Goal: Transaction & Acquisition: Purchase product/service

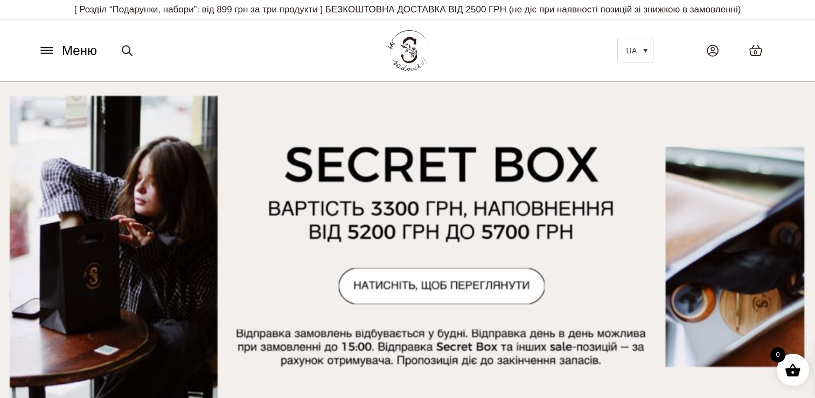
click at [50, 50] on icon at bounding box center [46, 50] width 17 height 11
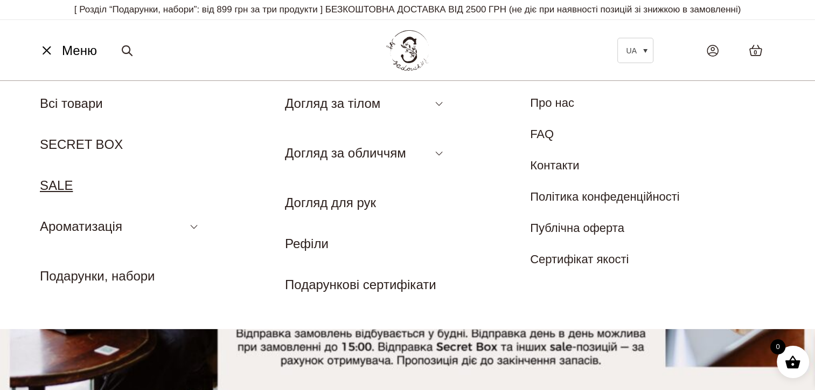
click at [65, 178] on link "SALE" at bounding box center [56, 185] width 33 height 15
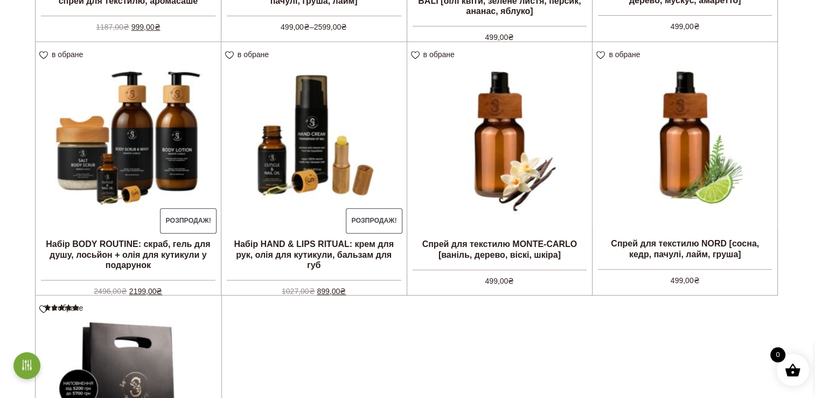
scroll to position [530, 0]
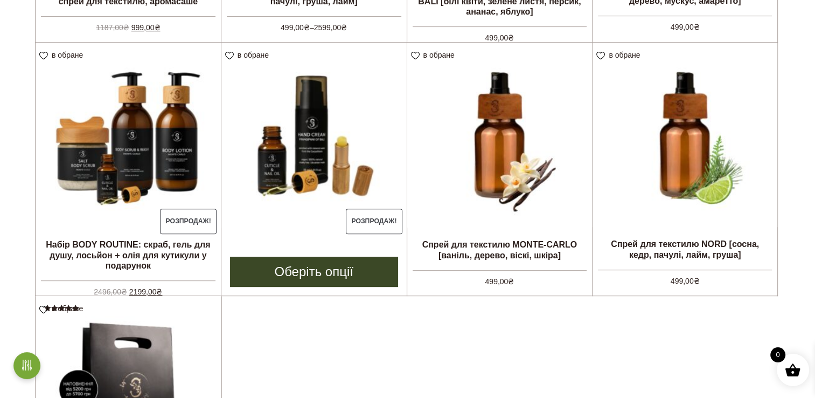
click at [304, 180] on img at bounding box center [313, 135] width 185 height 185
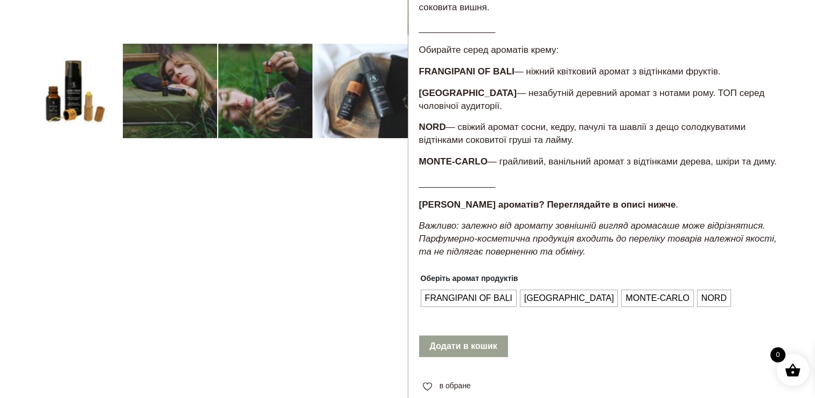
scroll to position [333, 0]
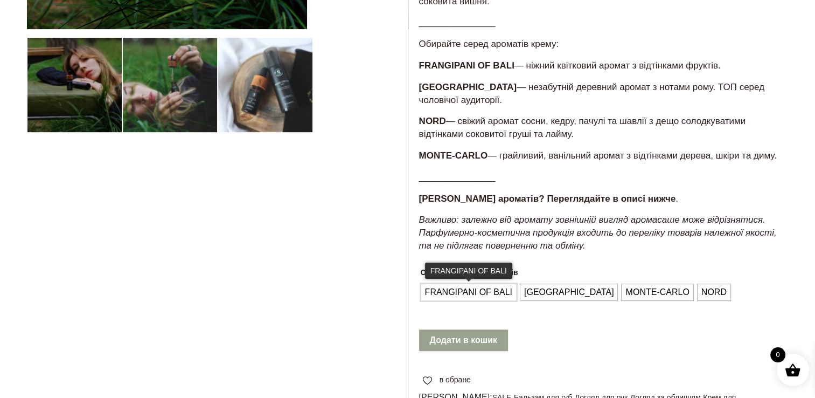
click at [489, 301] on span "FRANGIPANI OF BALI" at bounding box center [468, 291] width 93 height 17
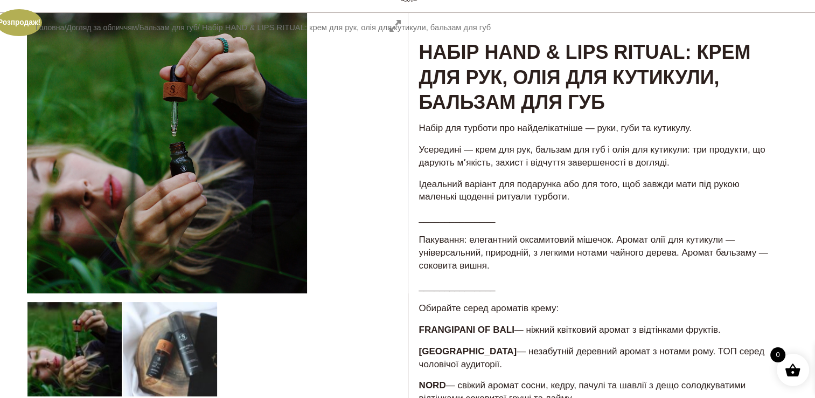
scroll to position [70, 0]
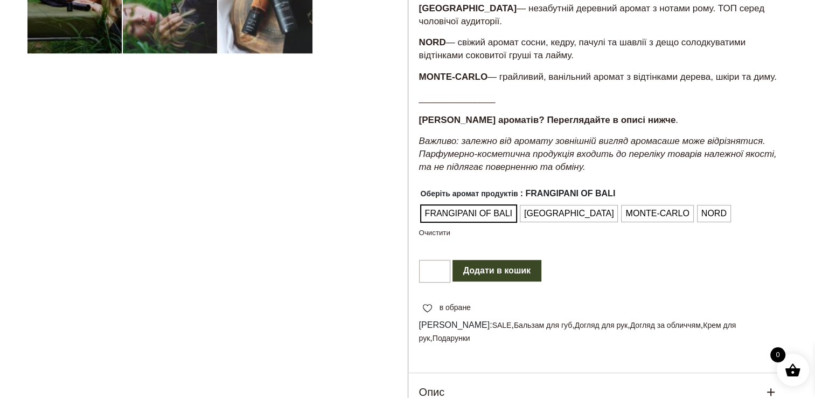
scroll to position [438, 0]
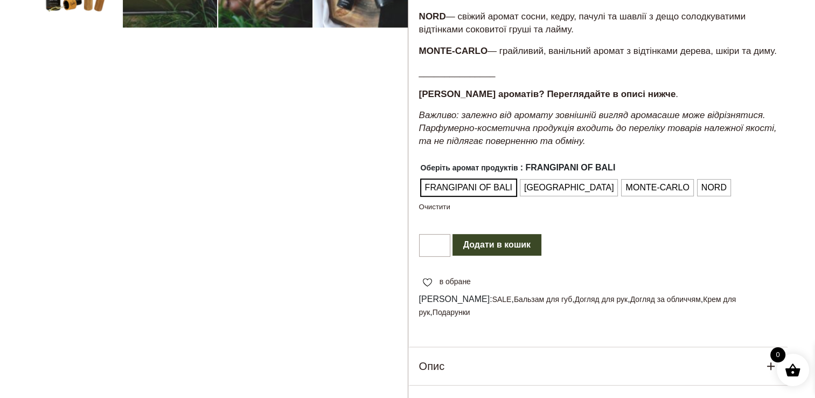
click at [502, 254] on button "Додати в кошик" at bounding box center [497, 245] width 89 height 22
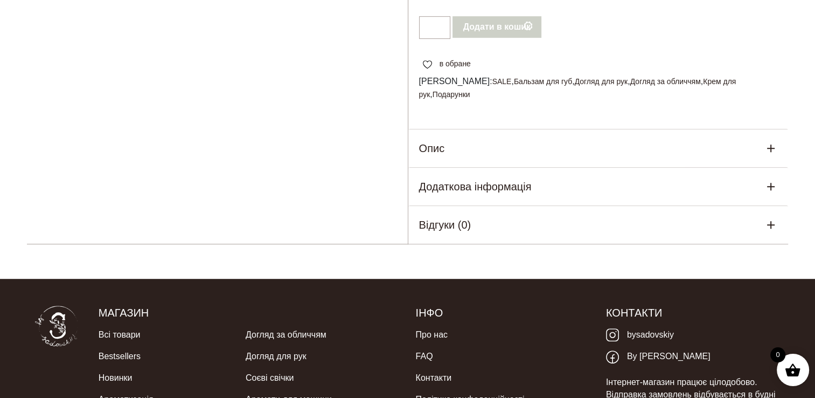
scroll to position [656, 0]
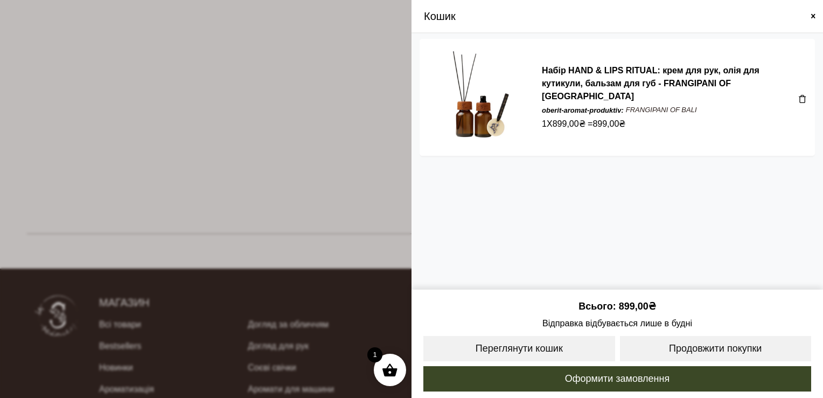
click at [813, 15] on span at bounding box center [813, 16] width 9 height 9
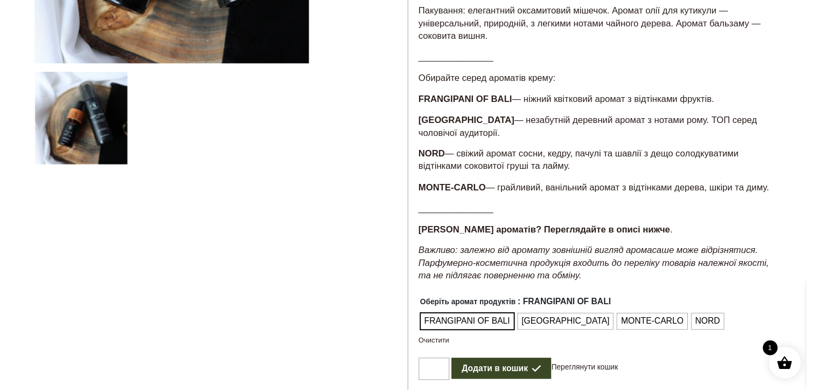
scroll to position [0, 0]
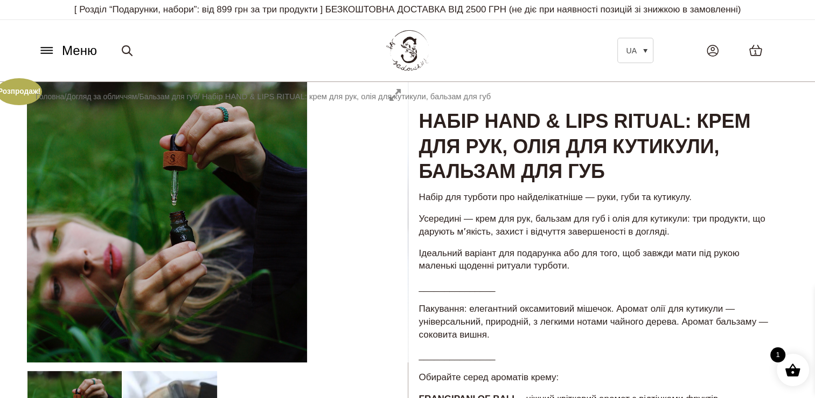
click at [47, 51] on icon at bounding box center [46, 51] width 11 height 0
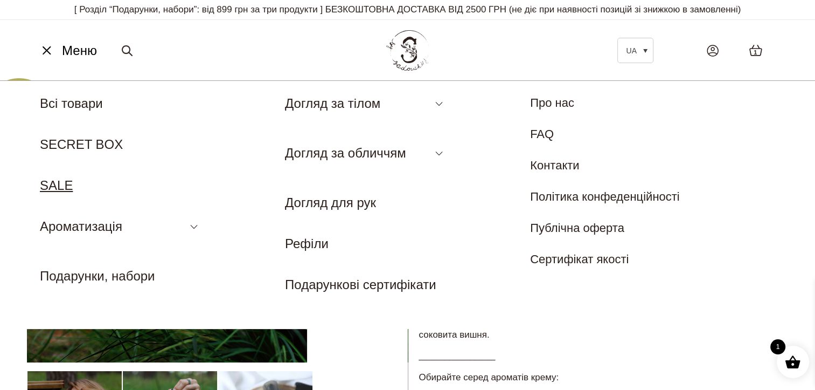
click at [68, 181] on link "SALE" at bounding box center [56, 185] width 33 height 15
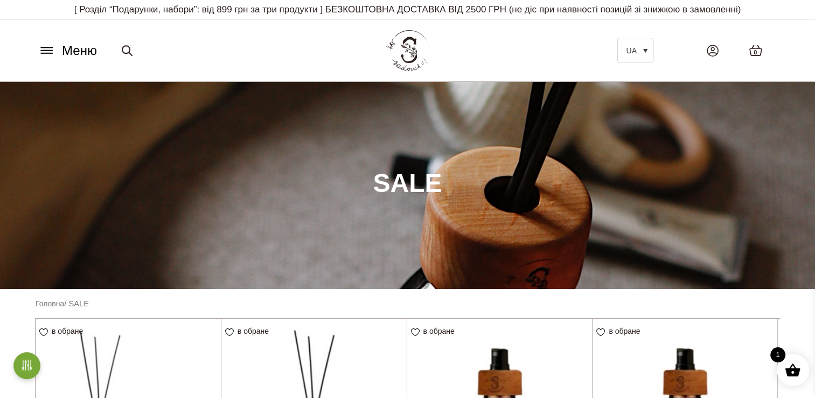
click at [47, 47] on icon at bounding box center [46, 47] width 11 height 0
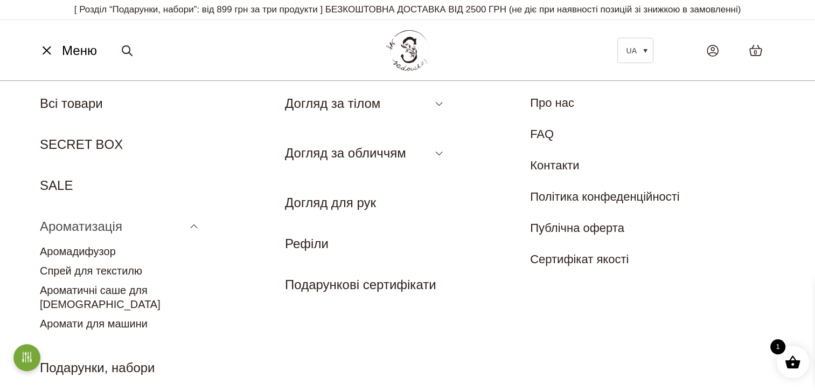
click at [78, 227] on link "Ароматизація" at bounding box center [81, 226] width 82 height 15
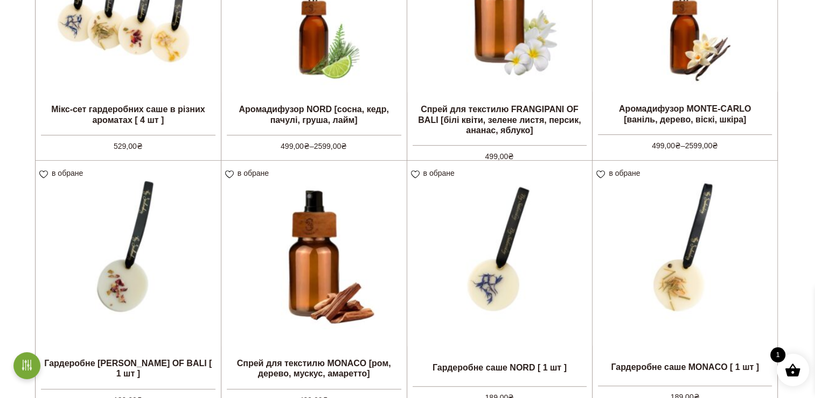
scroll to position [664, 0]
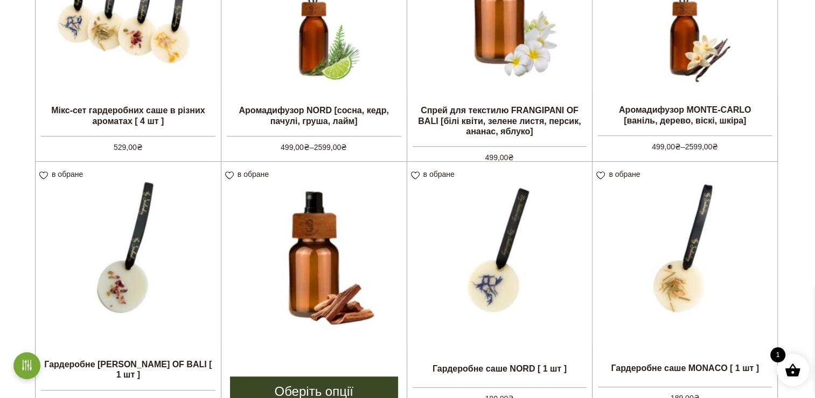
click at [314, 273] on img at bounding box center [313, 254] width 185 height 185
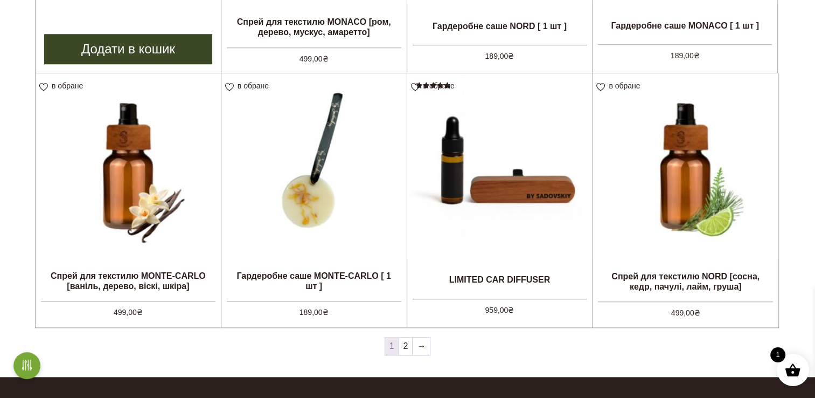
scroll to position [1008, 0]
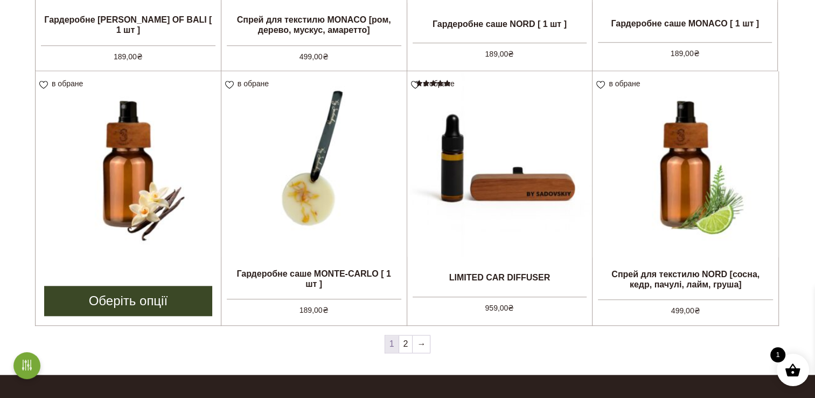
click at [106, 212] on img at bounding box center [128, 163] width 185 height 185
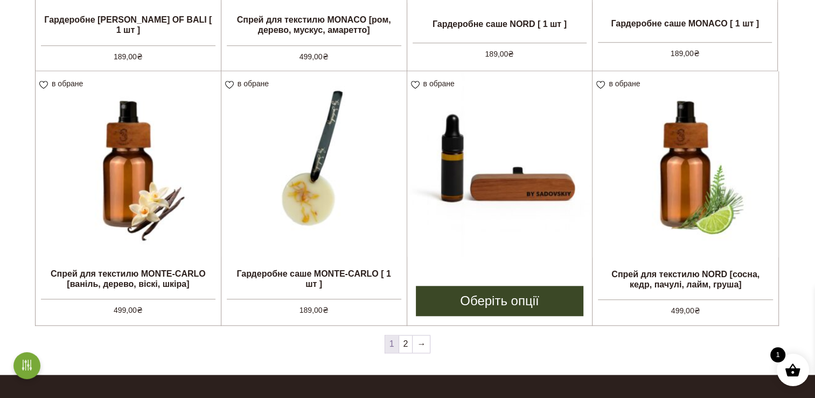
click at [483, 144] on img at bounding box center [499, 163] width 185 height 185
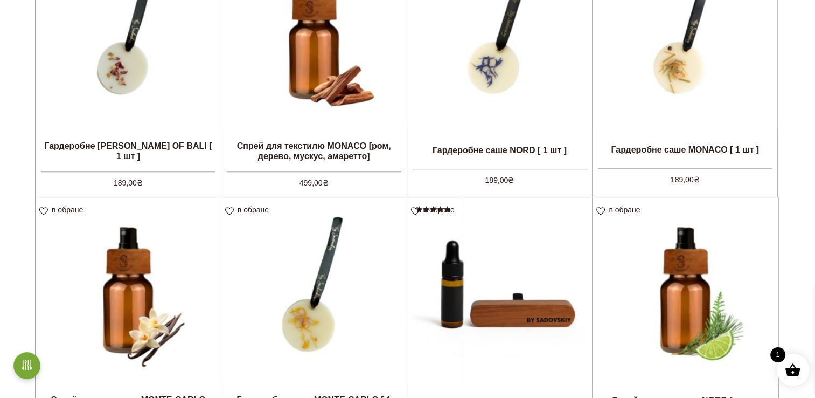
scroll to position [869, 0]
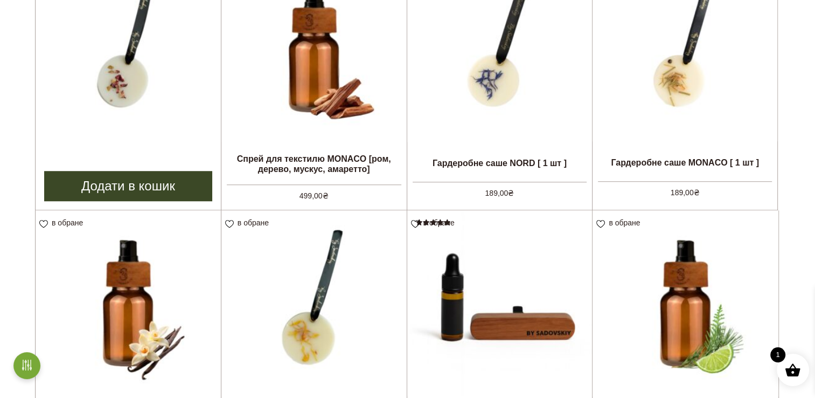
click at [84, 41] on img at bounding box center [128, 48] width 185 height 185
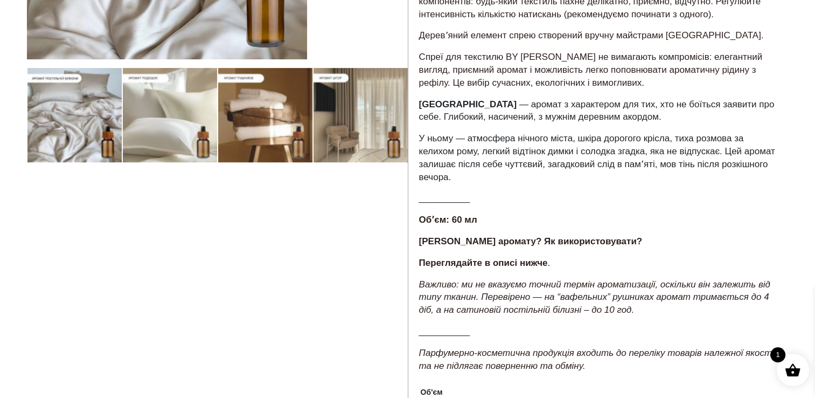
scroll to position [305, 0]
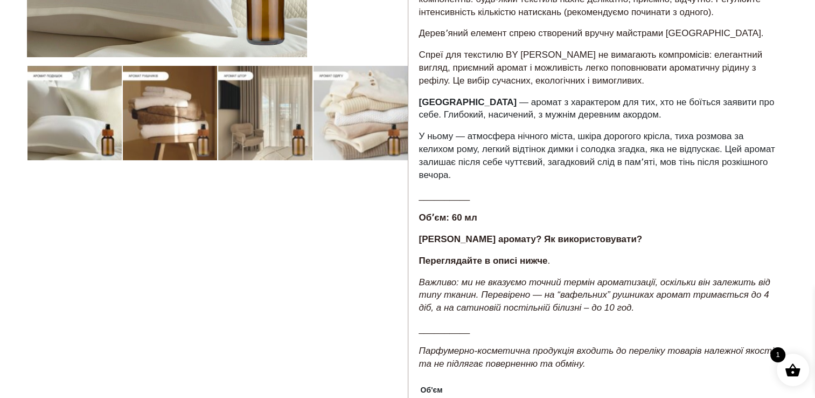
click at [553, 234] on strong "Які ноти аромату? Як використовувати?" at bounding box center [531, 239] width 224 height 10
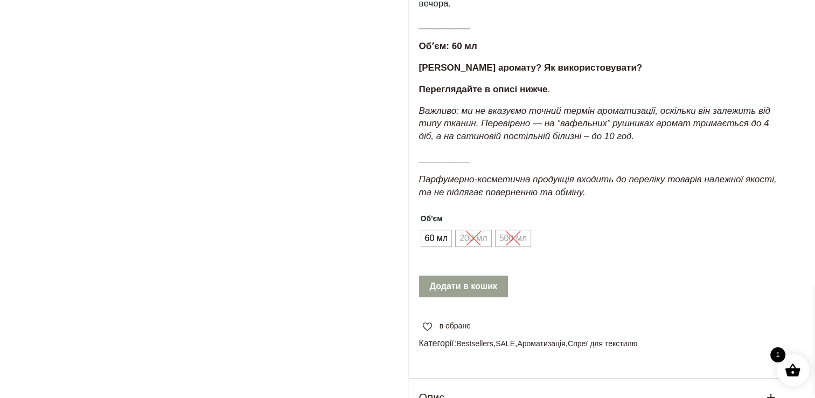
scroll to position [477, 0]
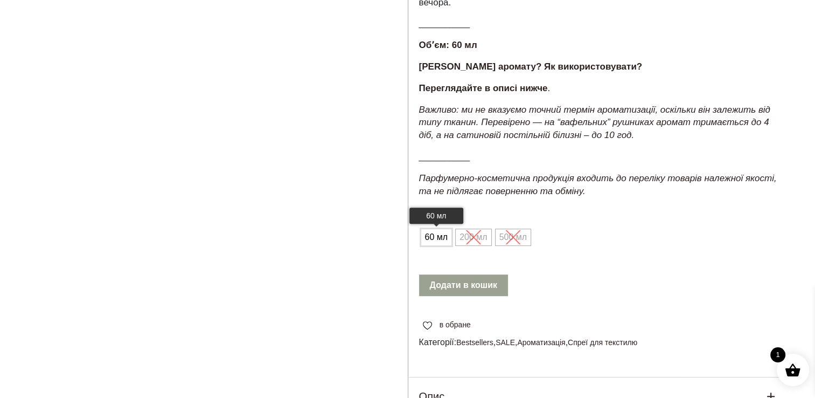
click at [431, 242] on span "60 мл" at bounding box center [436, 236] width 29 height 17
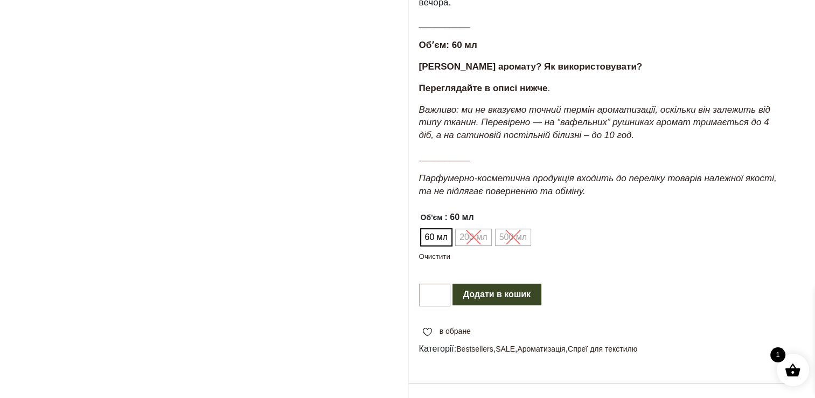
click at [486, 300] on button "Додати в кошик" at bounding box center [497, 294] width 89 height 22
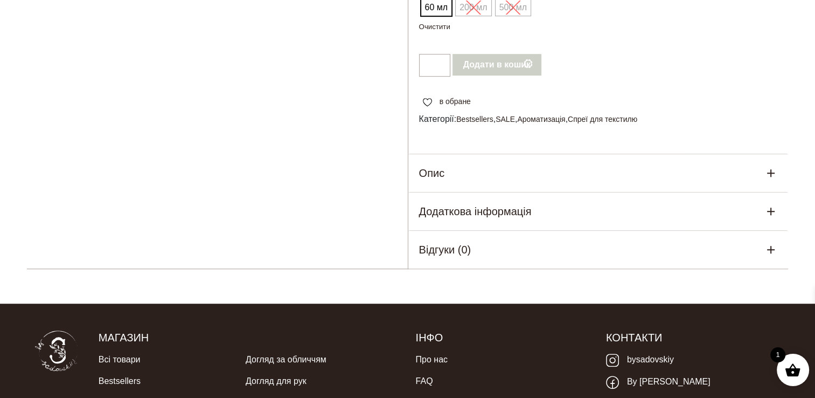
scroll to position [732, 0]
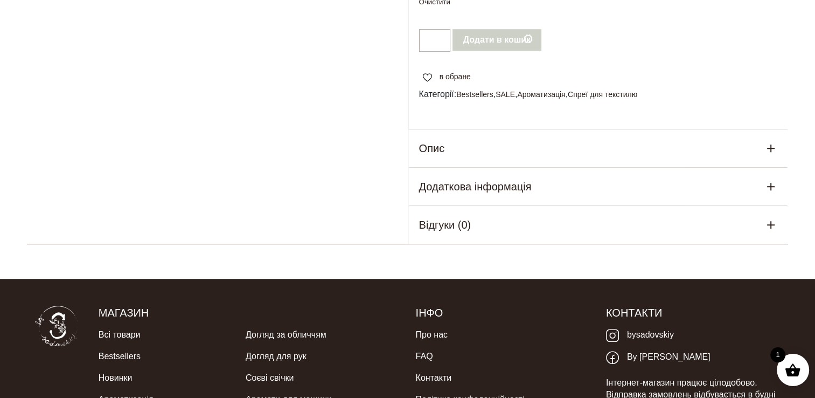
click at [505, 155] on div "Опис" at bounding box center [598, 148] width 380 height 38
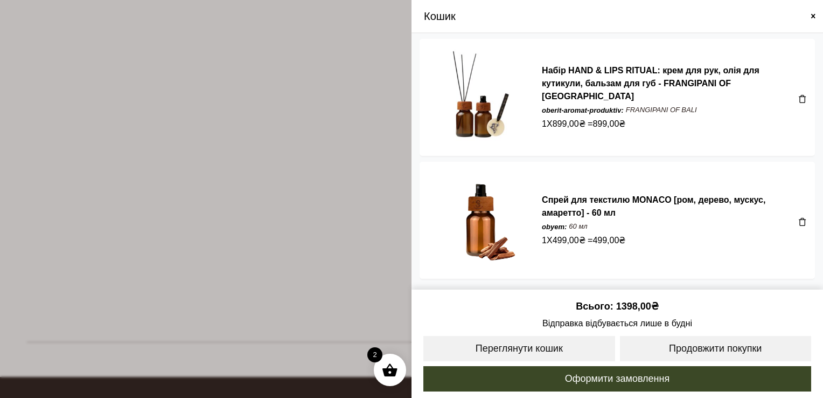
click at [815, 17] on span at bounding box center [813, 16] width 9 height 9
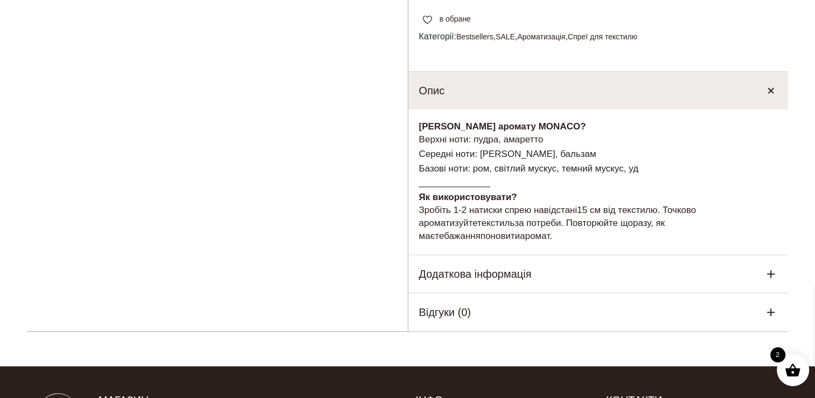
scroll to position [789, 0]
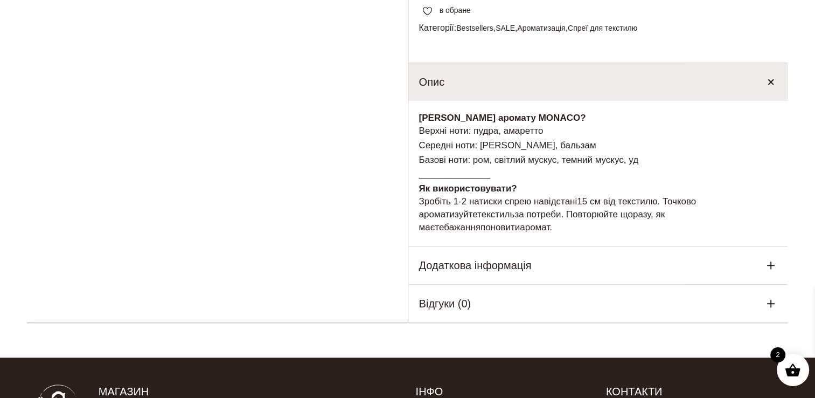
click at [491, 260] on h5 "Додаткова інформація" at bounding box center [475, 265] width 113 height 16
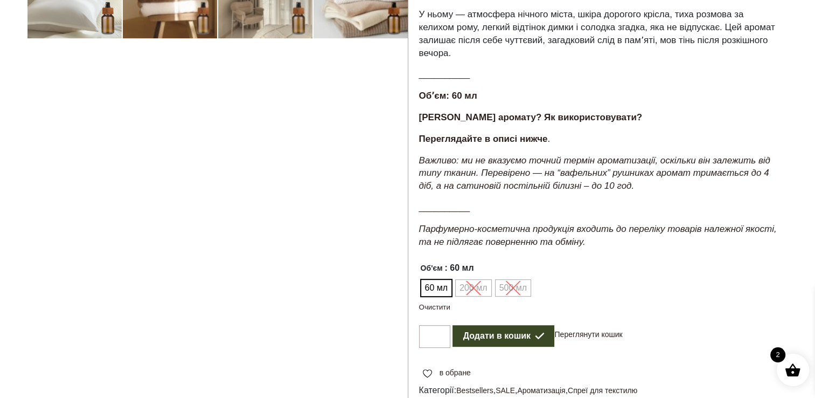
scroll to position [427, 0]
click at [512, 292] on ul "60 мл 200 мл 500 мл" at bounding box center [520, 288] width 203 height 20
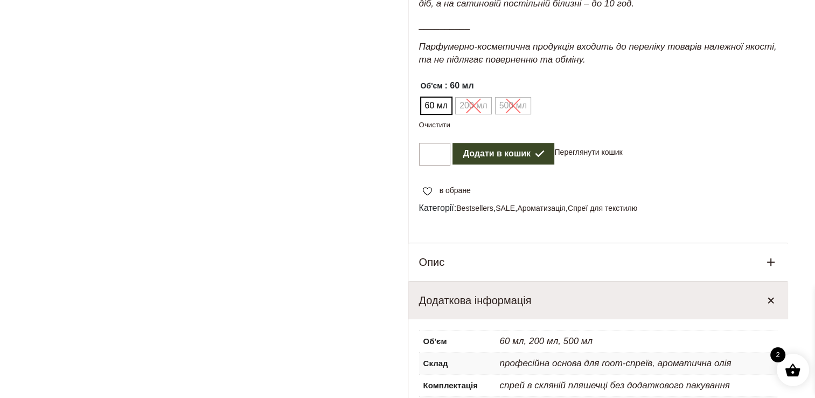
scroll to position [583, 0]
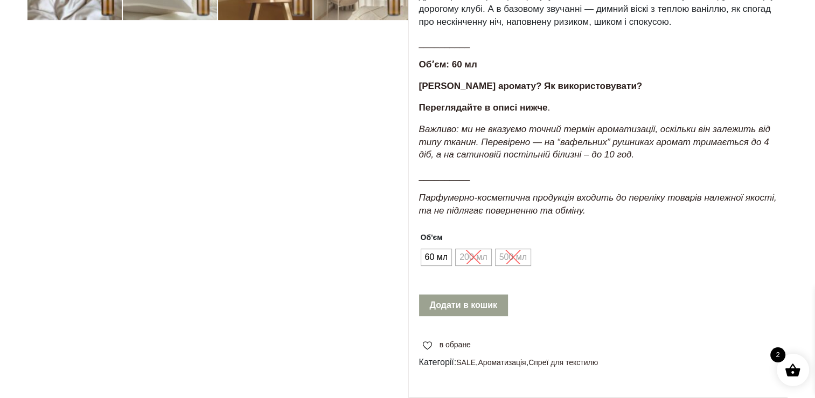
scroll to position [424, 0]
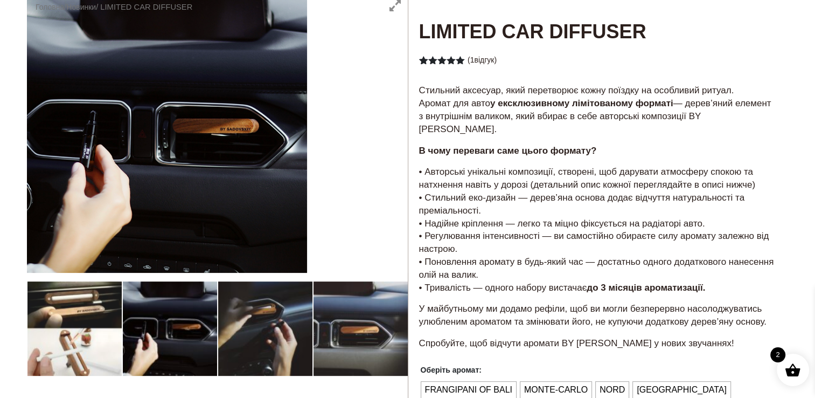
scroll to position [165, 0]
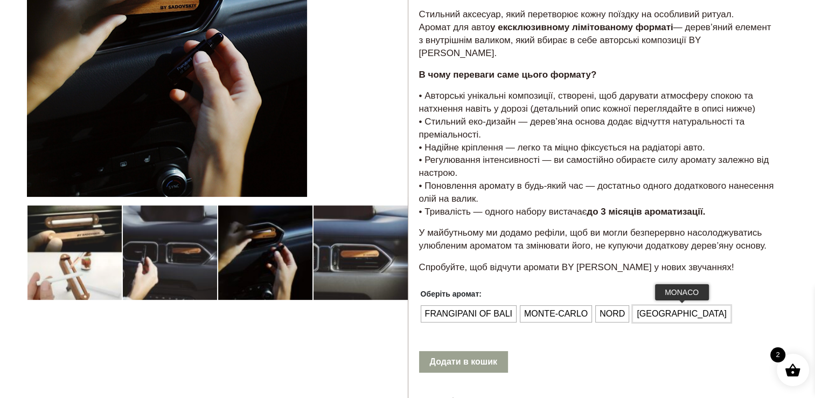
click at [655, 305] on span "[GEOGRAPHIC_DATA]" at bounding box center [681, 313] width 95 height 17
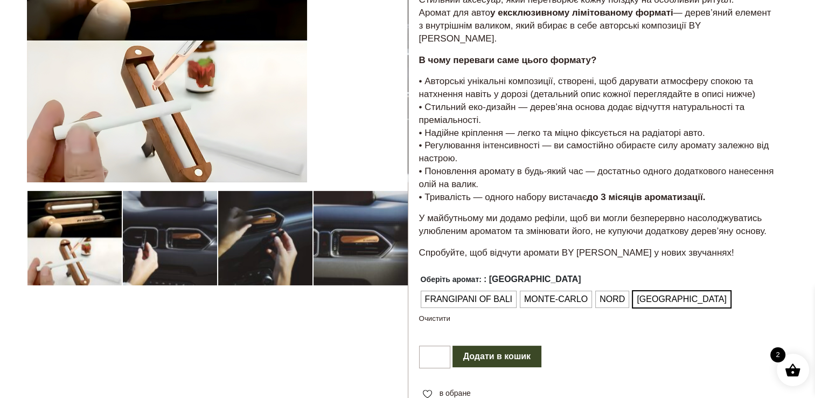
scroll to position [239, 0]
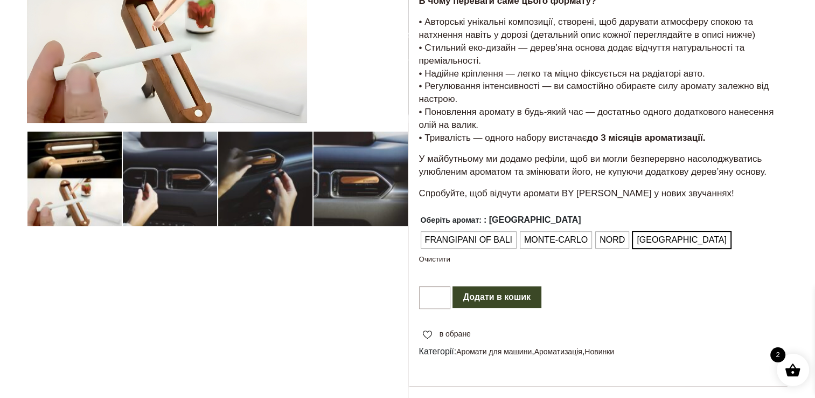
click at [501, 288] on button "Додати в кошик" at bounding box center [497, 297] width 89 height 22
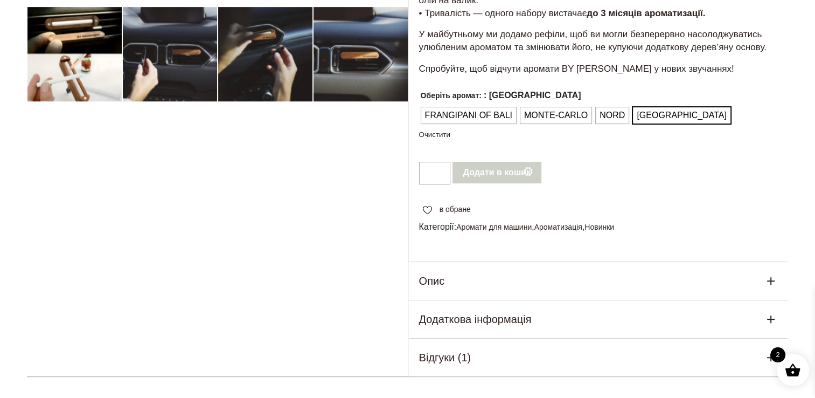
scroll to position [365, 0]
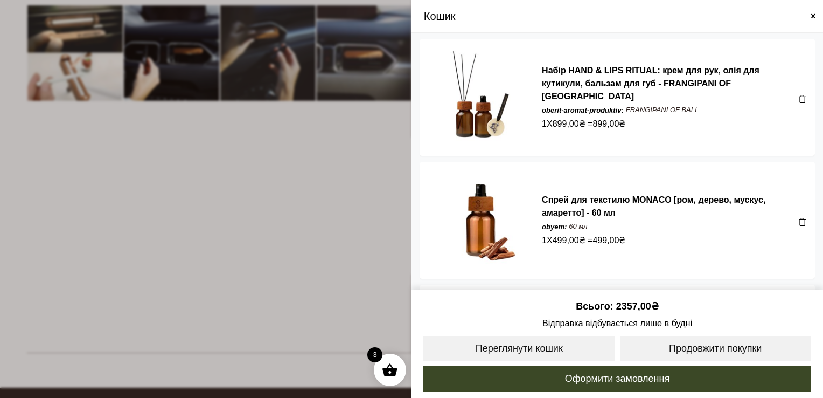
click at [412, 273] on div "Набір HAND & LIPS RITUAL: крем для рук, олія для кутикули, бальзам для губ - FR…" at bounding box center [618, 220] width 412 height 363
click at [814, 12] on span at bounding box center [813, 16] width 9 height 9
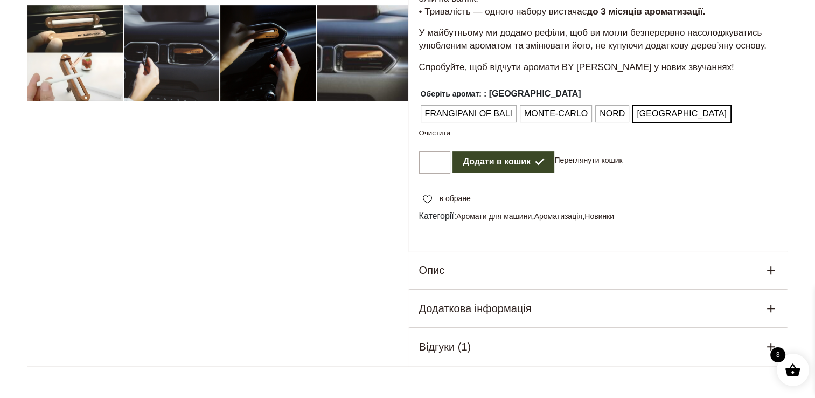
click at [529, 251] on div "Опис" at bounding box center [598, 270] width 380 height 38
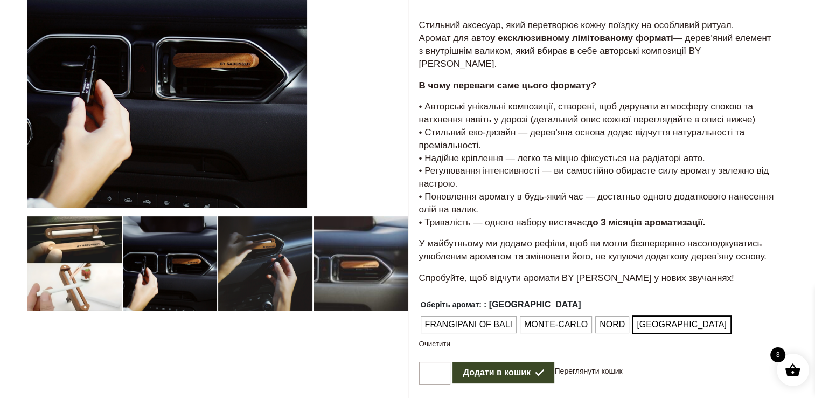
scroll to position [0, 0]
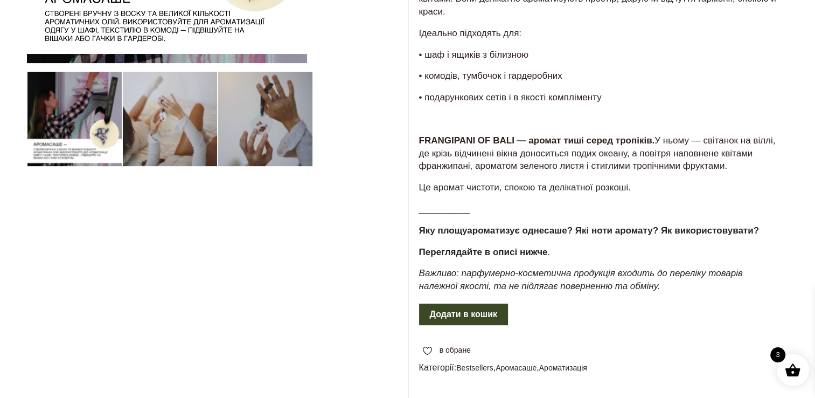
click at [466, 303] on button "Додати в кошик" at bounding box center [463, 314] width 89 height 22
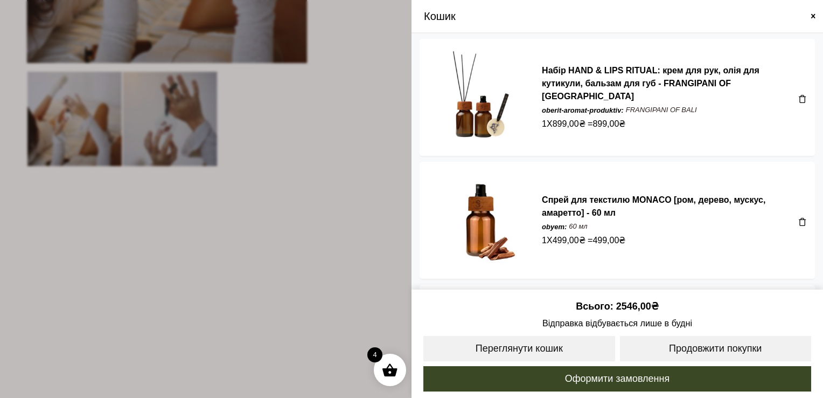
click at [380, 239] on span at bounding box center [411, 199] width 823 height 398
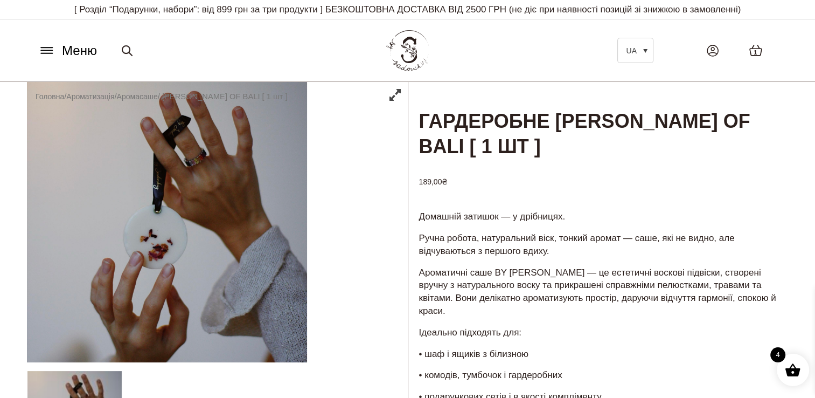
click at [754, 51] on span "1" at bounding box center [755, 52] width 3 height 9
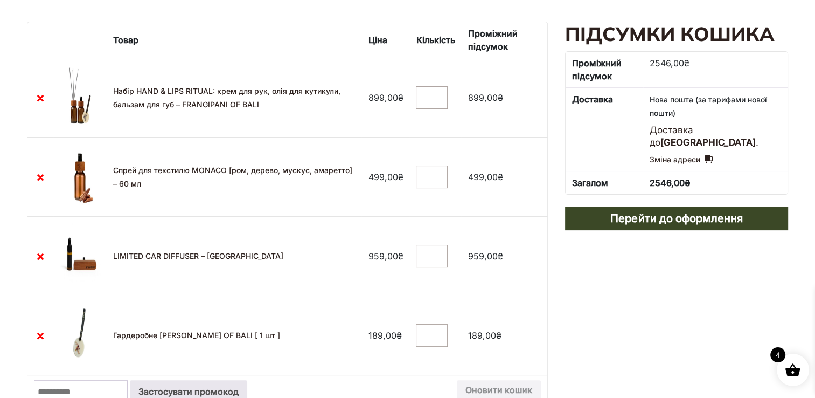
scroll to position [232, 0]
